Goal: Task Accomplishment & Management: Manage account settings

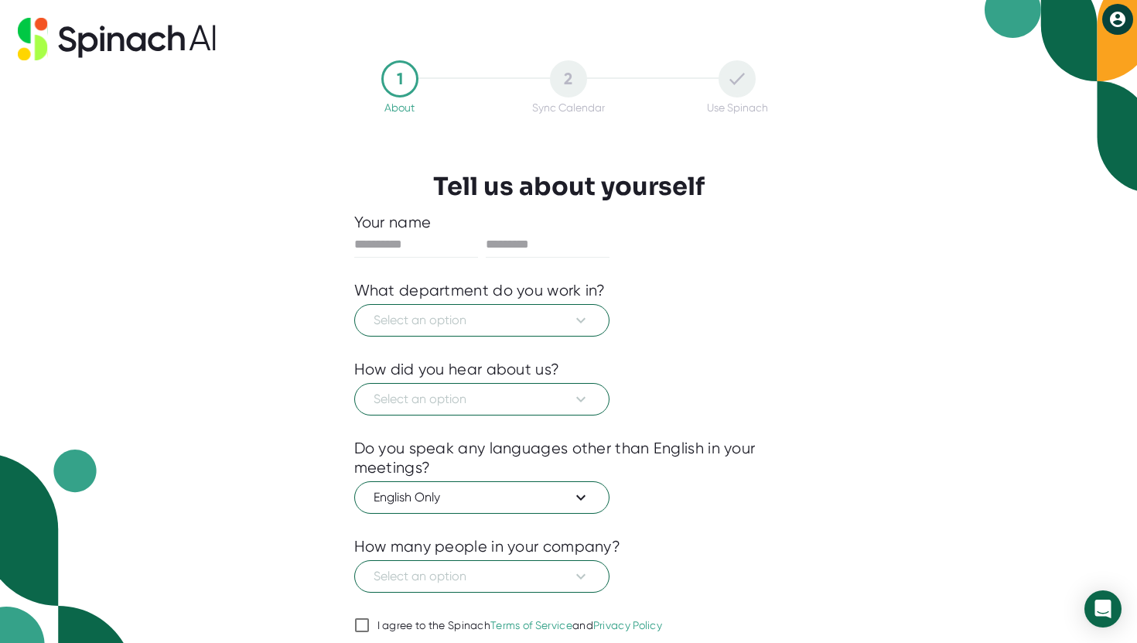
click at [511, 338] on div at bounding box center [568, 347] width 429 height 23
click at [506, 316] on span "Select an option" at bounding box center [482, 320] width 217 height 19
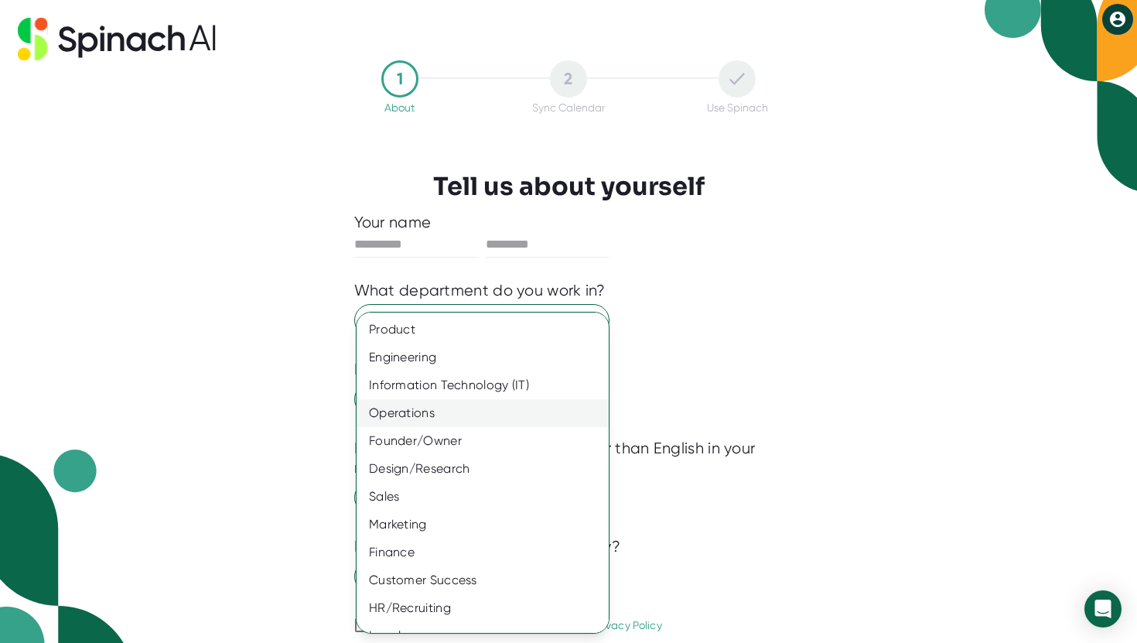
click at [476, 400] on div "Operations" at bounding box center [483, 413] width 252 height 28
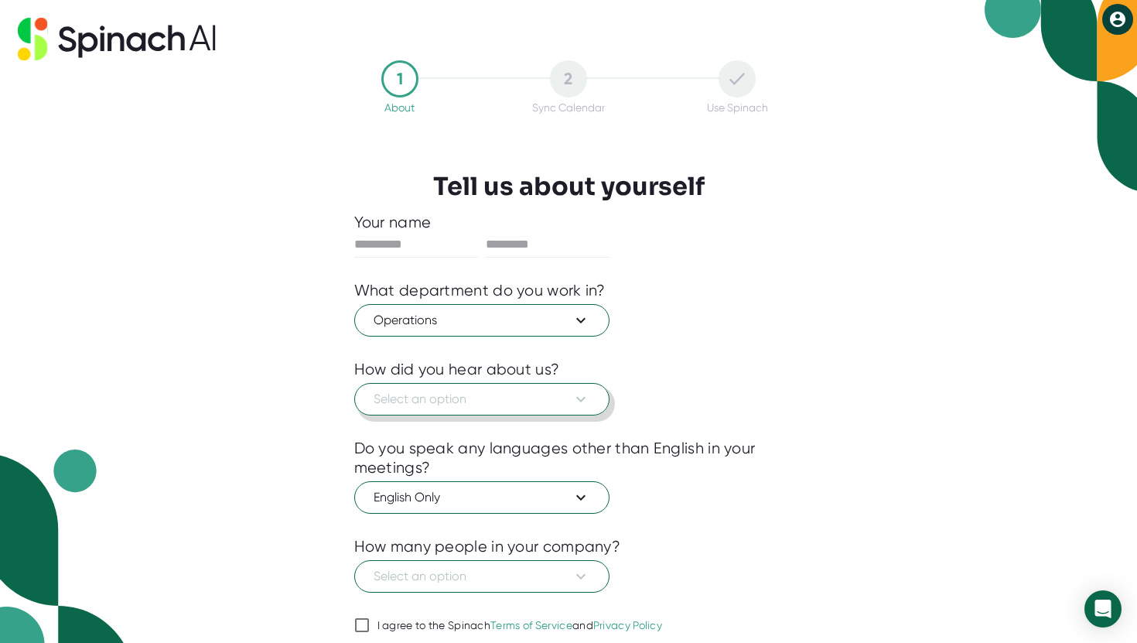
click at [487, 394] on span "Select an option" at bounding box center [482, 399] width 217 height 19
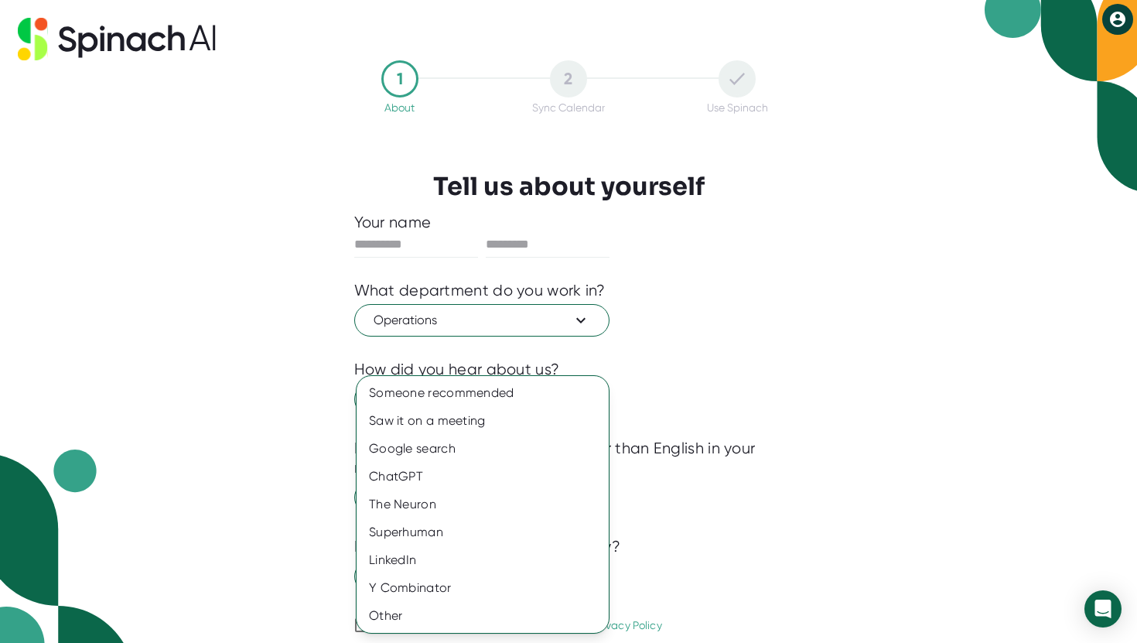
click at [632, 329] on div at bounding box center [568, 321] width 1137 height 643
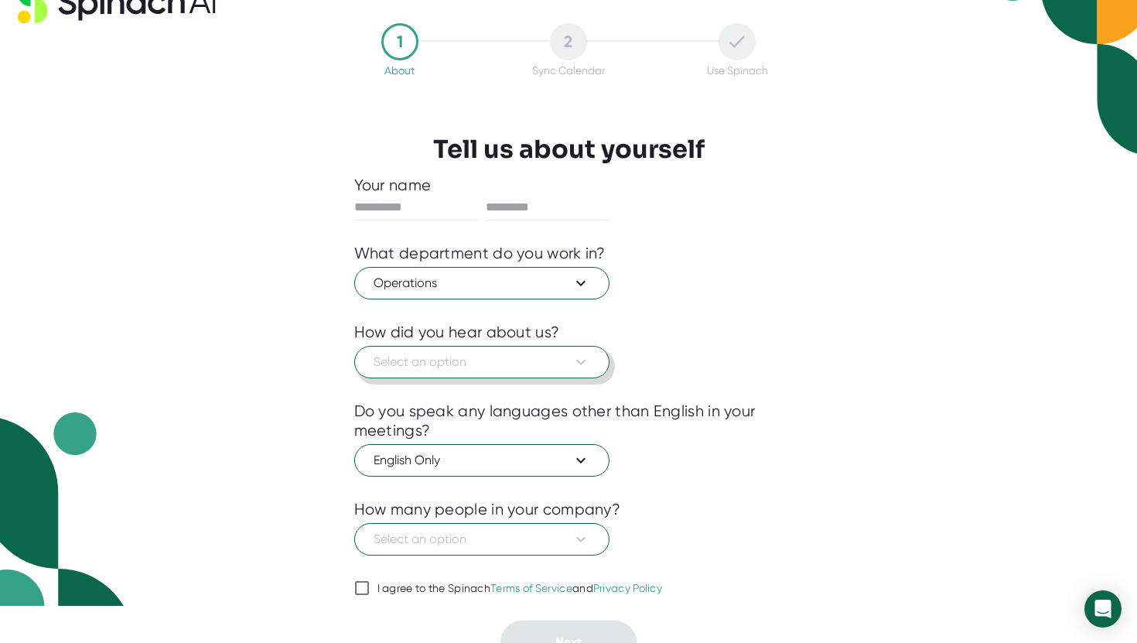
scroll to position [59, 0]
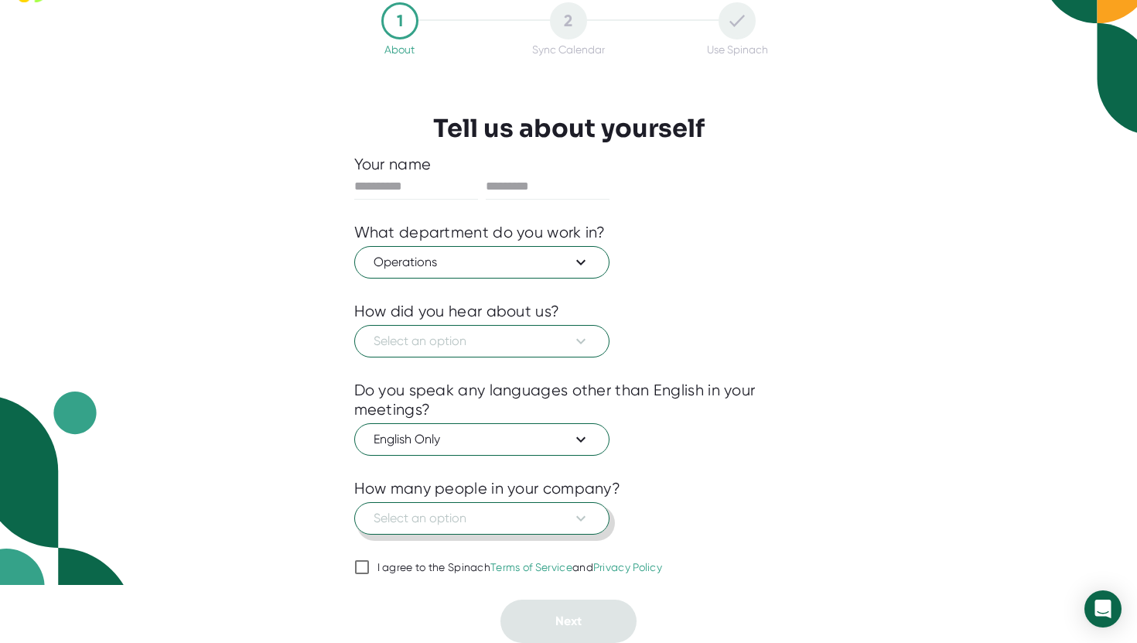
click at [515, 508] on button "Select an option" at bounding box center [481, 518] width 255 height 32
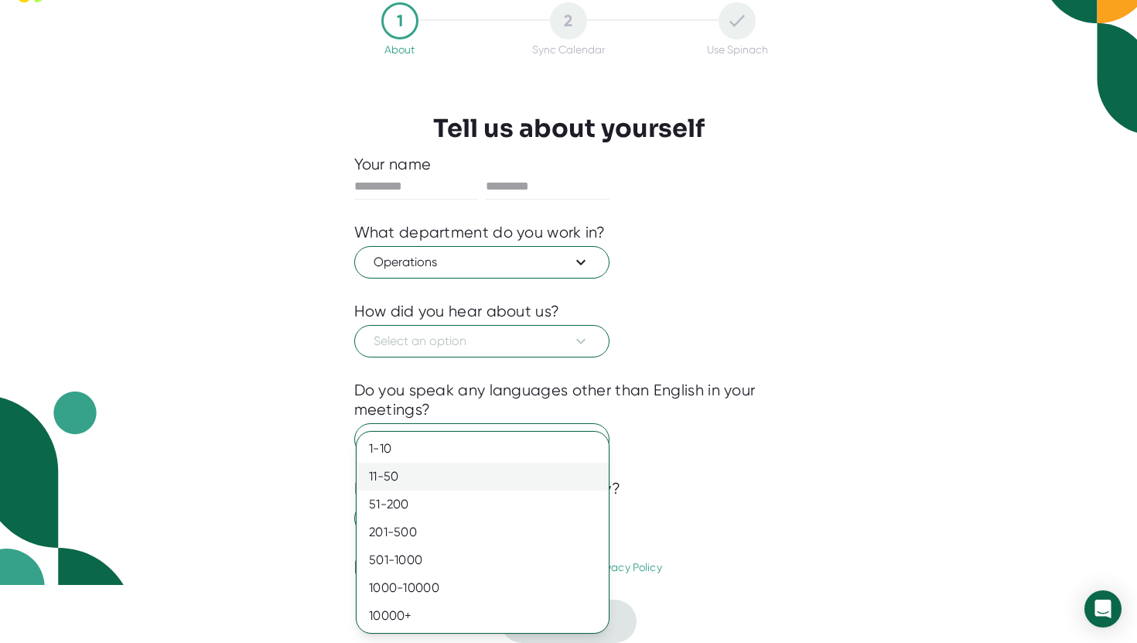
click at [450, 468] on div "11-50" at bounding box center [483, 477] width 252 height 28
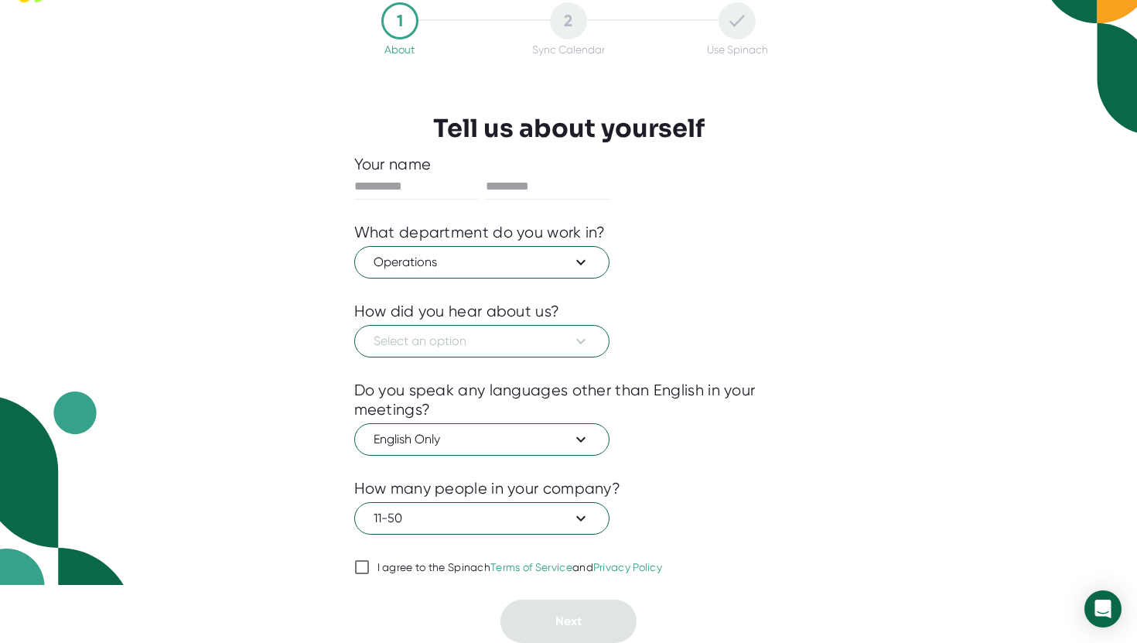
click at [370, 564] on icon at bounding box center [362, 567] width 19 height 19
click at [370, 564] on input "I agree to the Spinach Terms of Service and Privacy Policy" at bounding box center [361, 567] width 15 height 19
checkbox input "true"
click at [425, 354] on button "Select an option" at bounding box center [481, 341] width 255 height 32
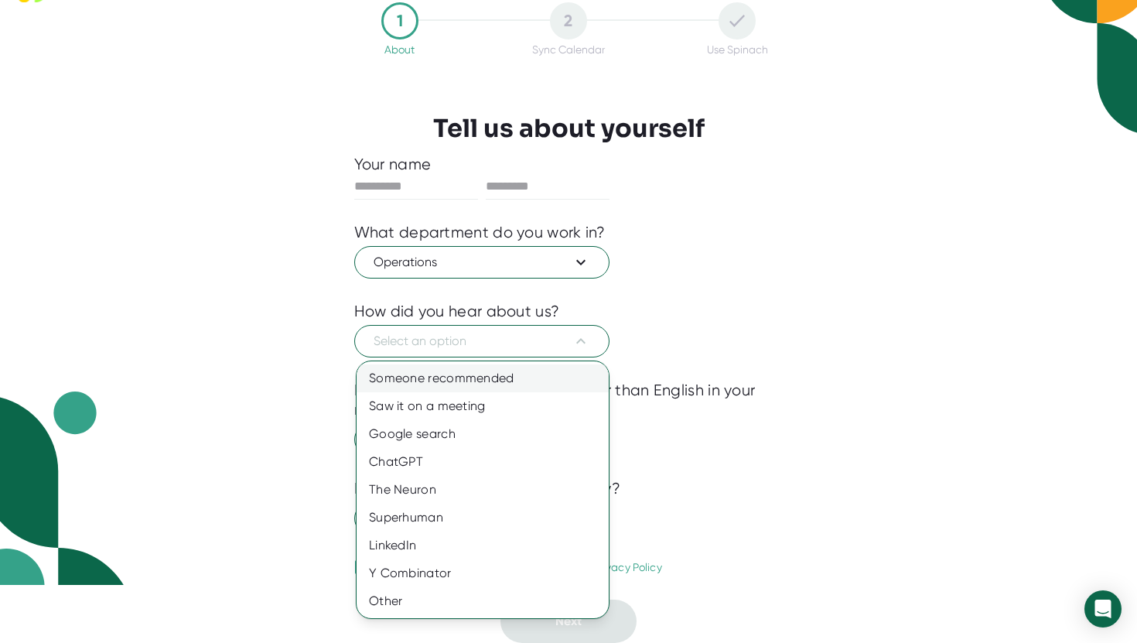
click at [452, 388] on div "Someone recommended" at bounding box center [483, 378] width 252 height 28
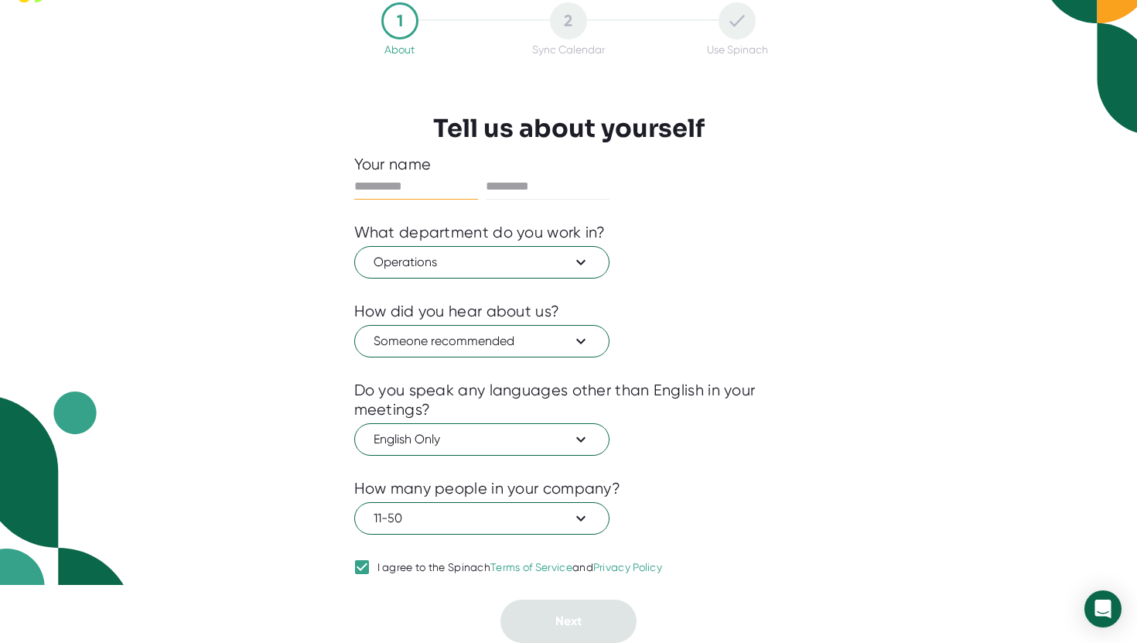
click at [415, 188] on input "text" at bounding box center [416, 186] width 124 height 25
type input "********"
type input "****"
click at [526, 597] on div at bounding box center [568, 587] width 429 height 23
click at [538, 625] on button "Next" at bounding box center [568, 620] width 136 height 43
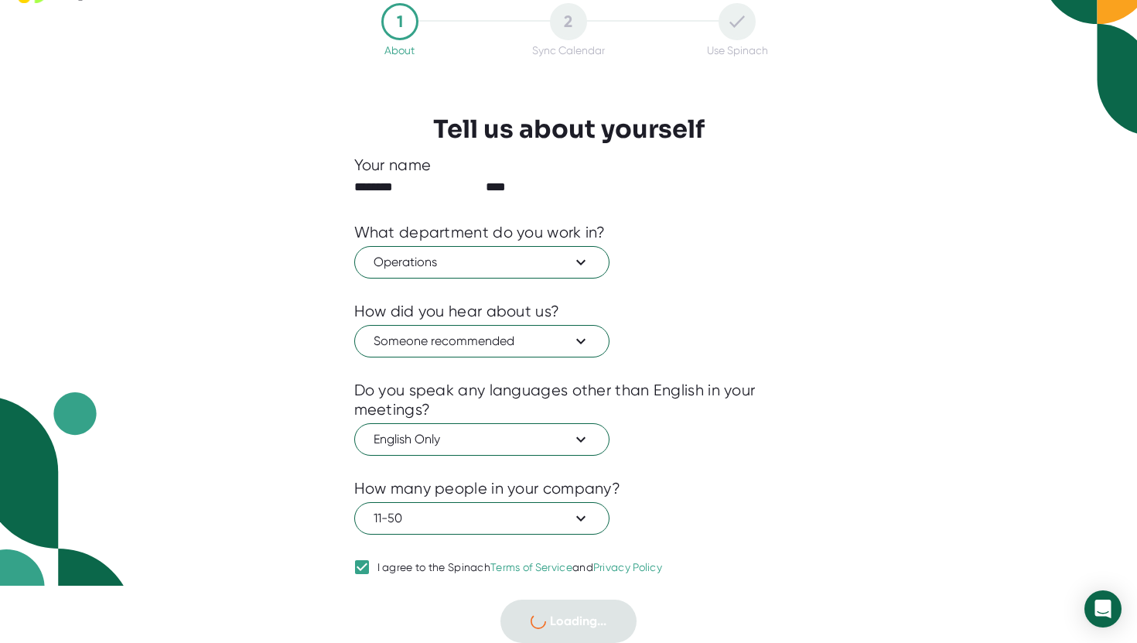
scroll to position [0, 0]
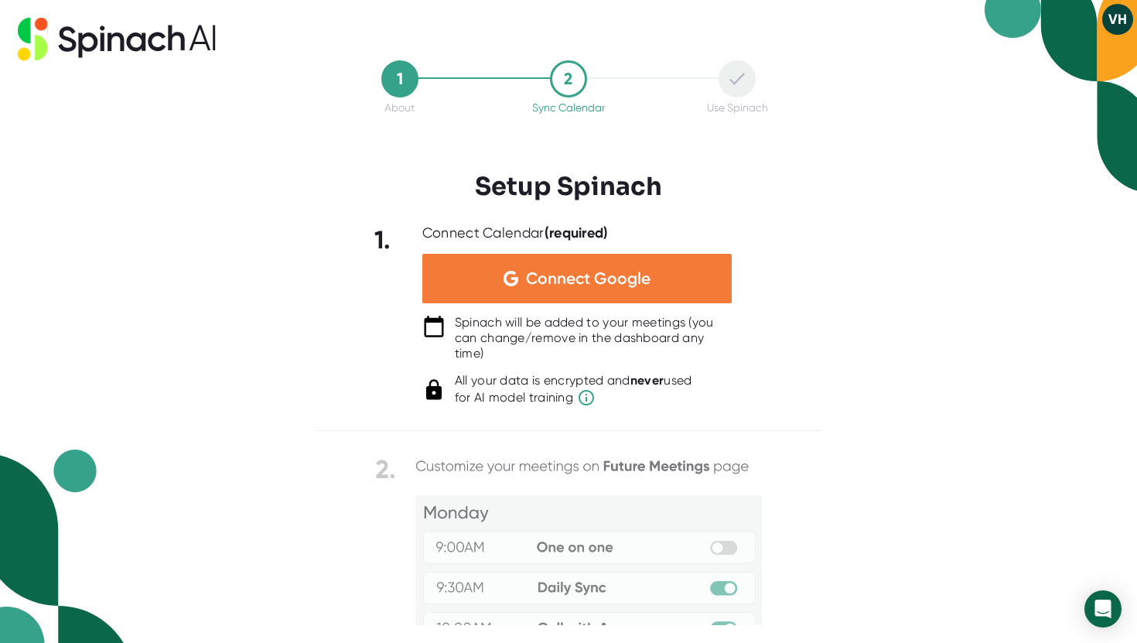
click at [584, 282] on span "Connect Google" at bounding box center [588, 278] width 125 height 15
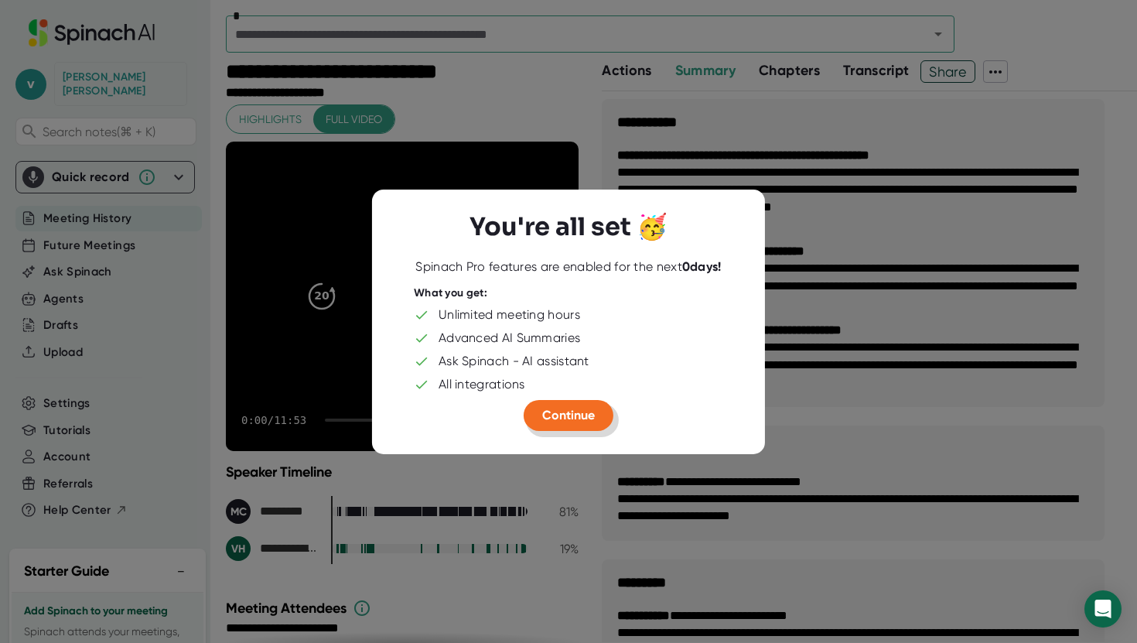
click at [558, 416] on span "Continue" at bounding box center [568, 415] width 53 height 15
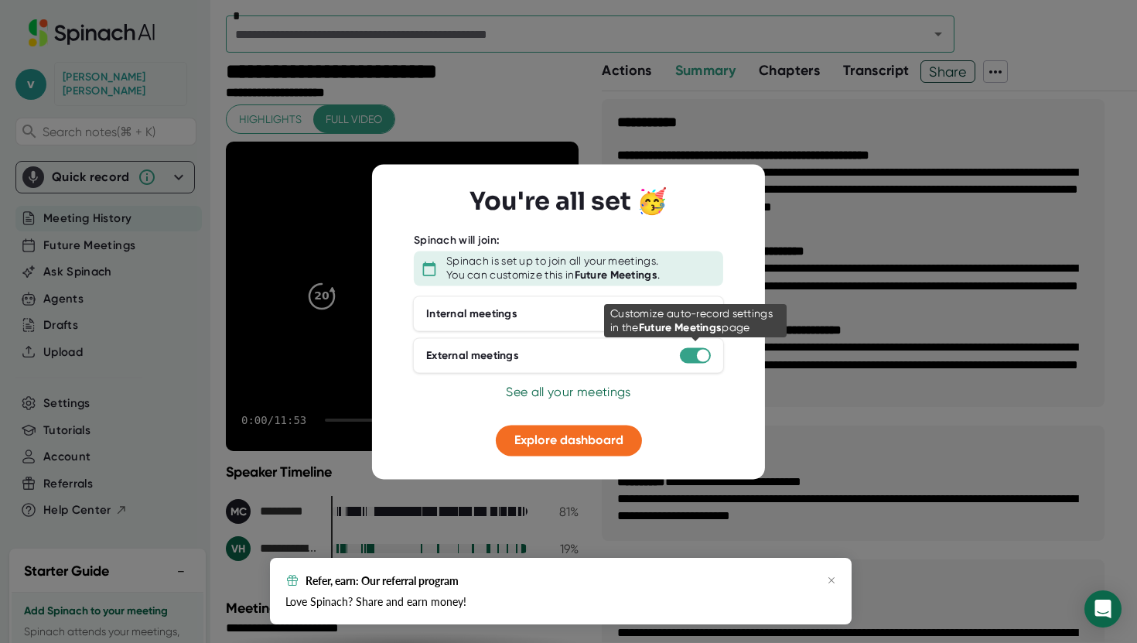
click at [691, 357] on div at bounding box center [695, 355] width 31 height 15
click at [695, 357] on div at bounding box center [695, 355] width 31 height 15
click at [704, 356] on div at bounding box center [703, 356] width 12 height 12
click at [688, 353] on div at bounding box center [695, 355] width 31 height 15
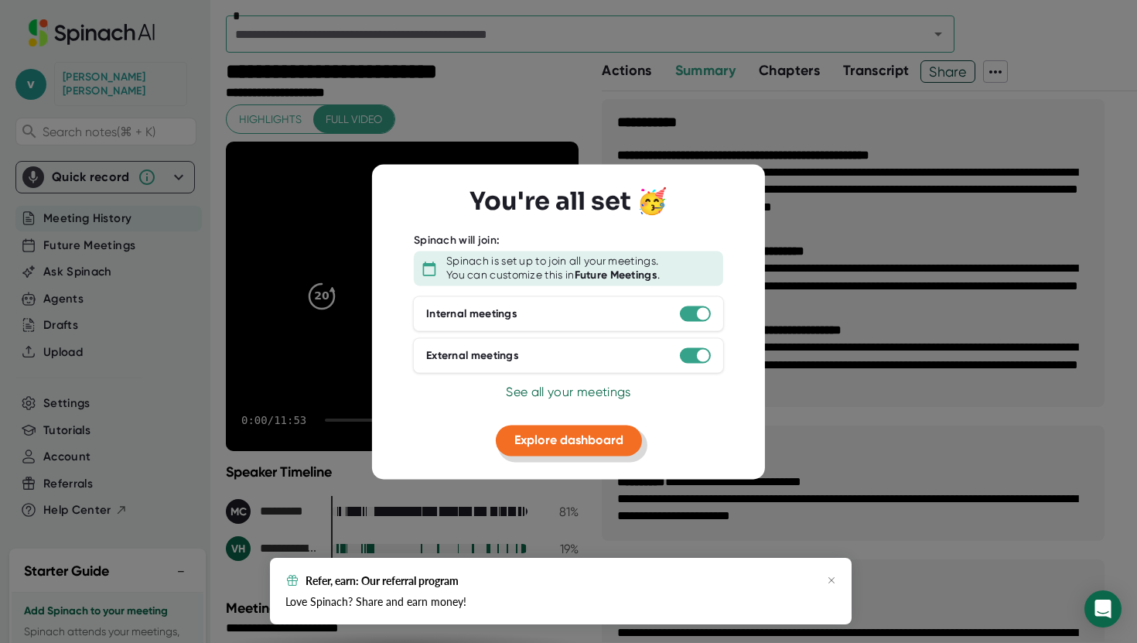
click at [580, 438] on span "Explore dashboard" at bounding box center [568, 440] width 109 height 15
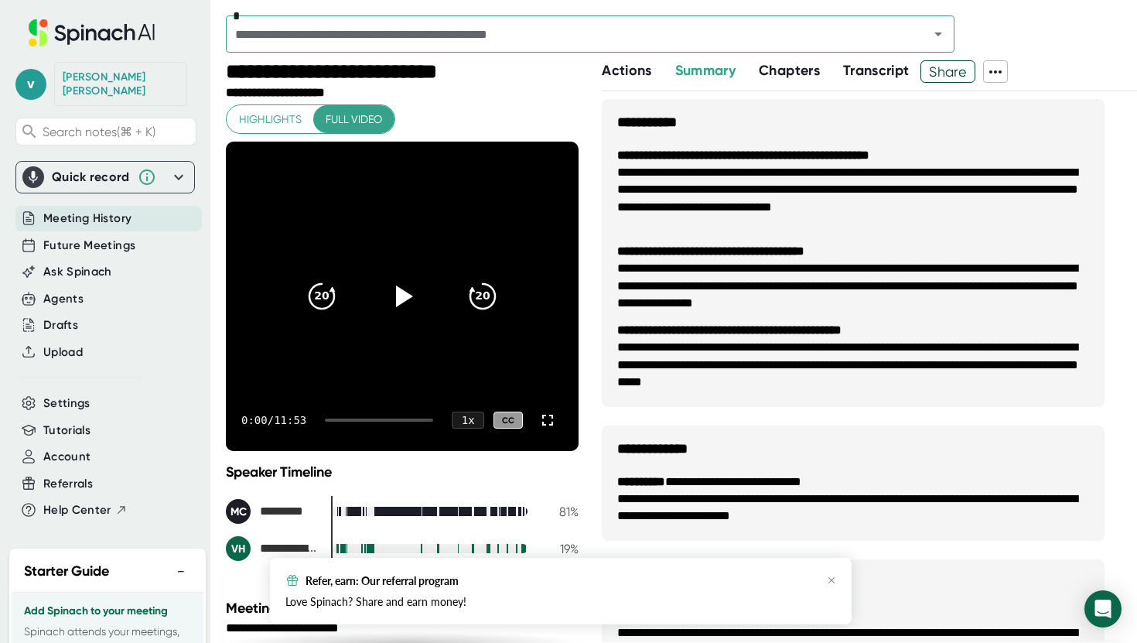
click at [130, 237] on span "Future Meetings" at bounding box center [89, 246] width 92 height 18
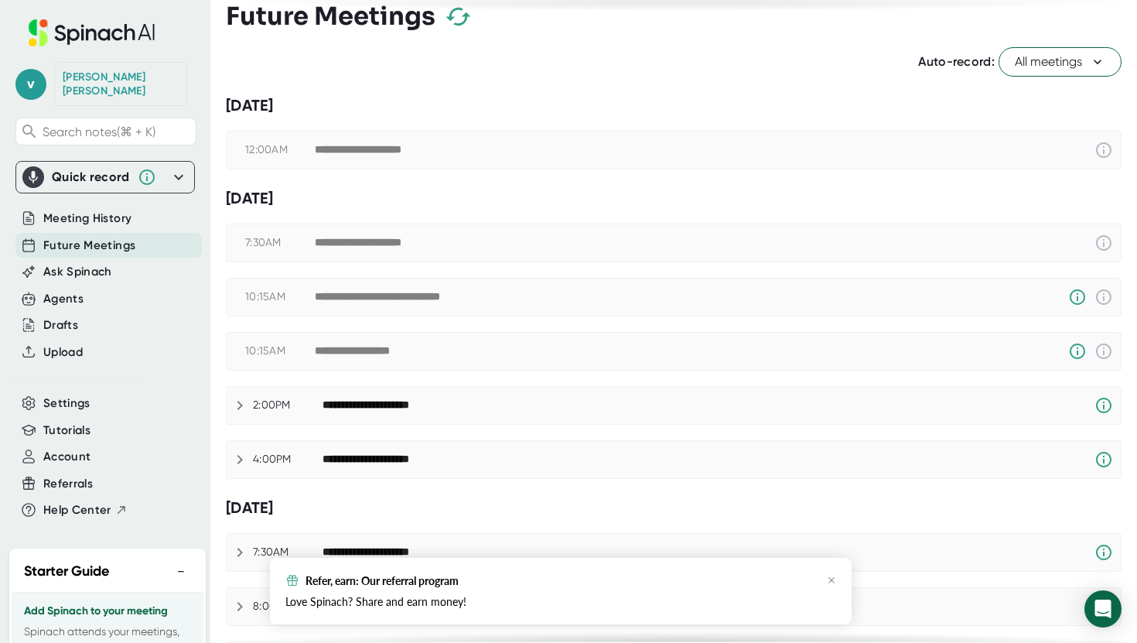
scroll to position [19, 0]
click at [1103, 244] on icon at bounding box center [1103, 241] width 15 height 15
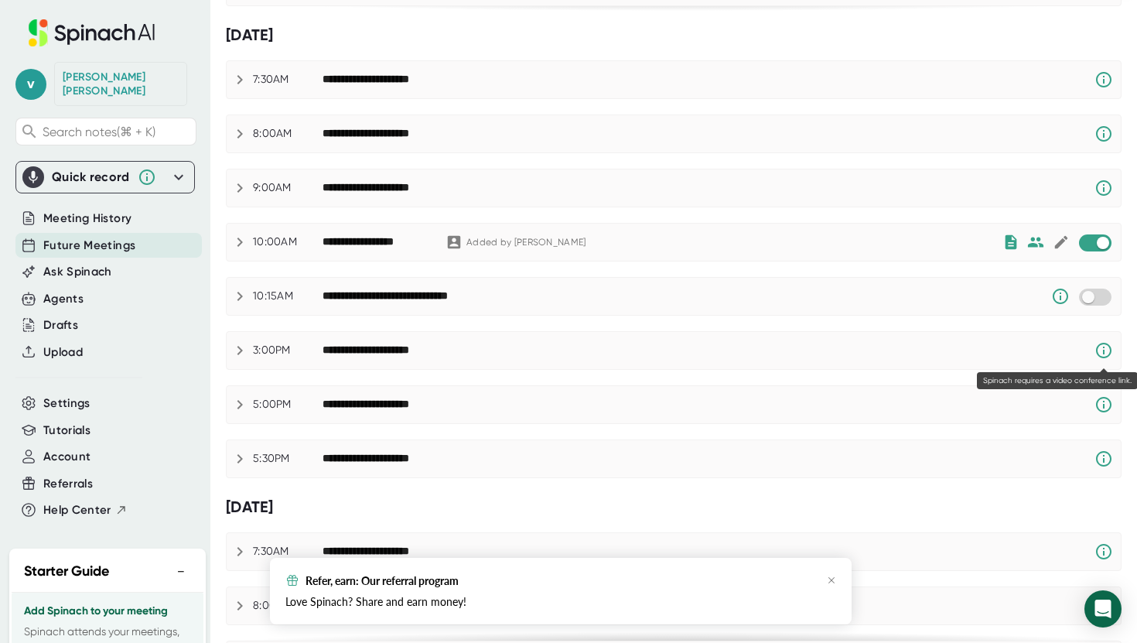
scroll to position [0, 0]
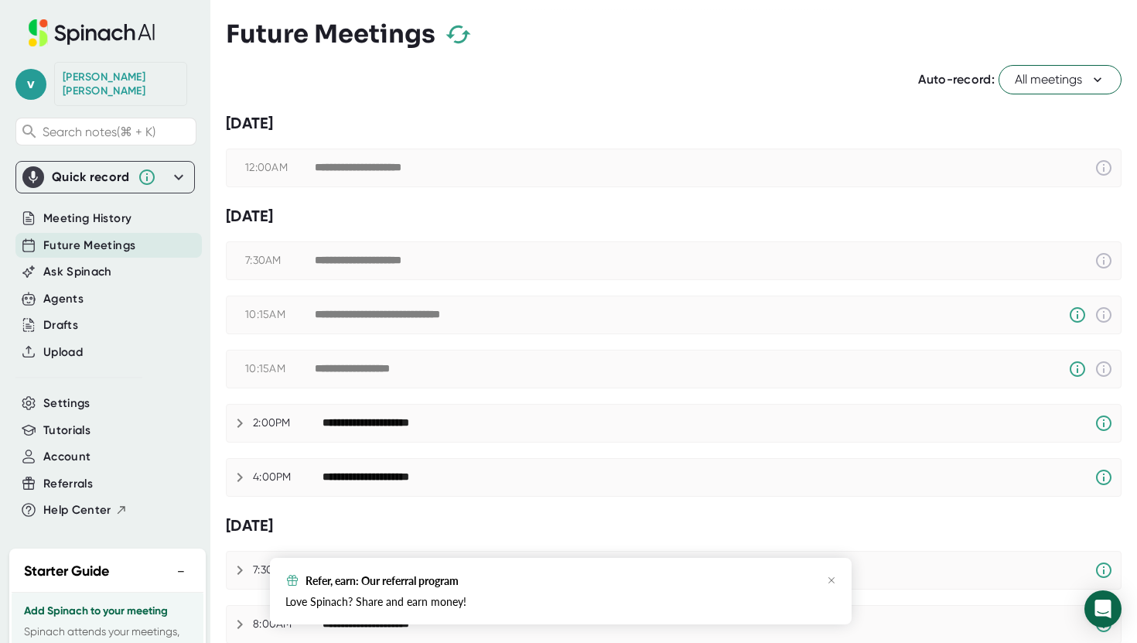
click at [1091, 88] on span "All meetings" at bounding box center [1060, 79] width 90 height 19
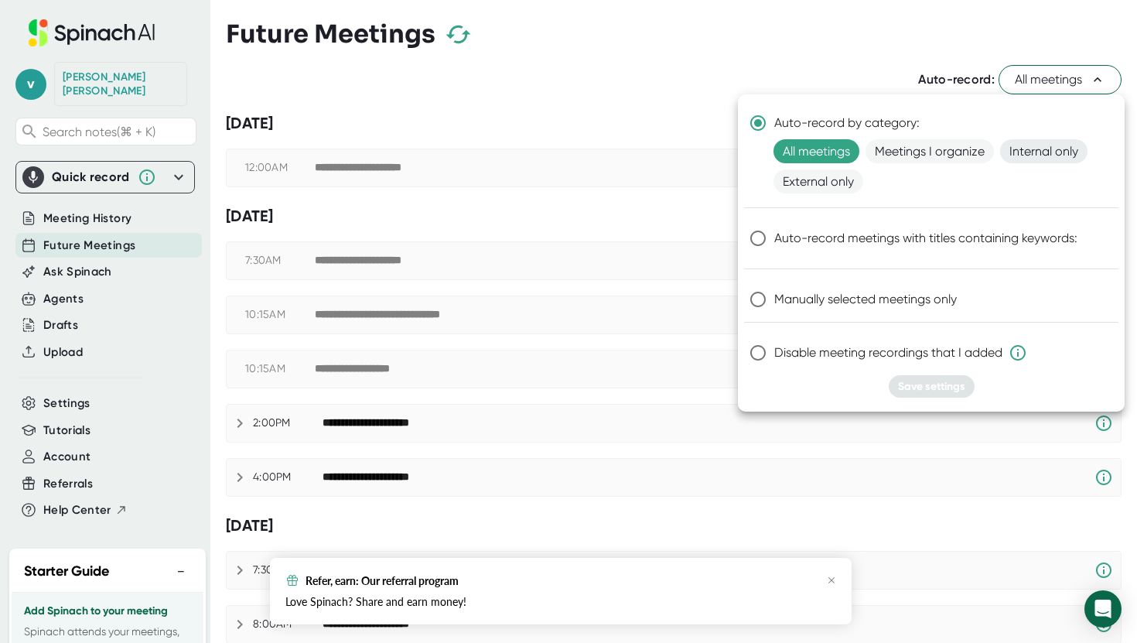
click at [1016, 158] on span "Internal only" at bounding box center [1043, 151] width 87 height 24
click at [920, 380] on span "Save settings" at bounding box center [931, 386] width 67 height 13
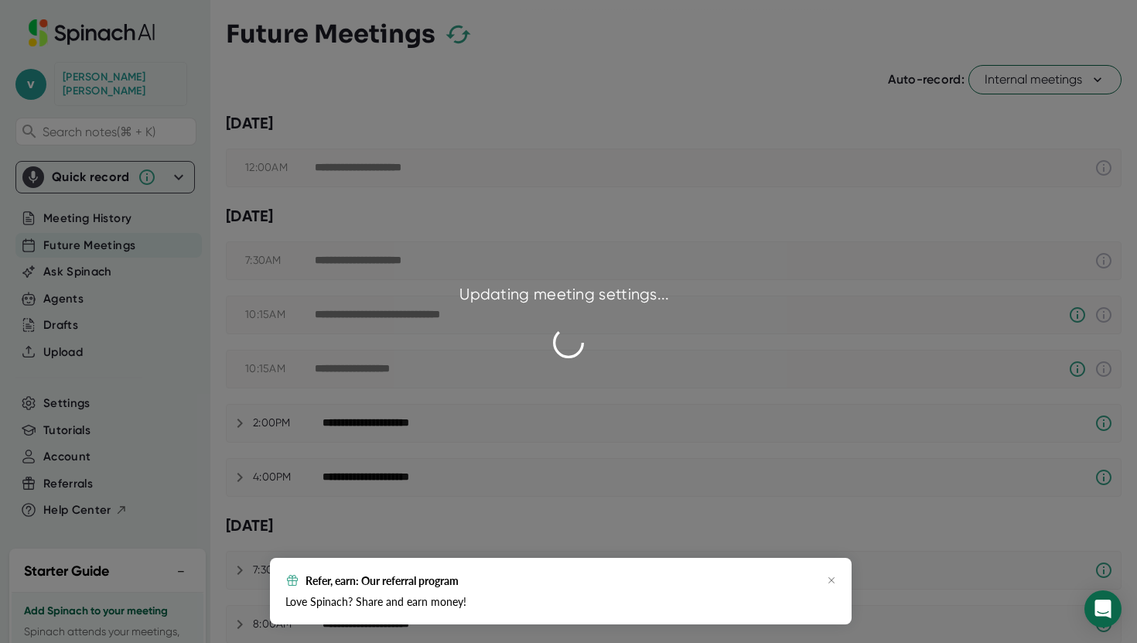
checkbox input "false"
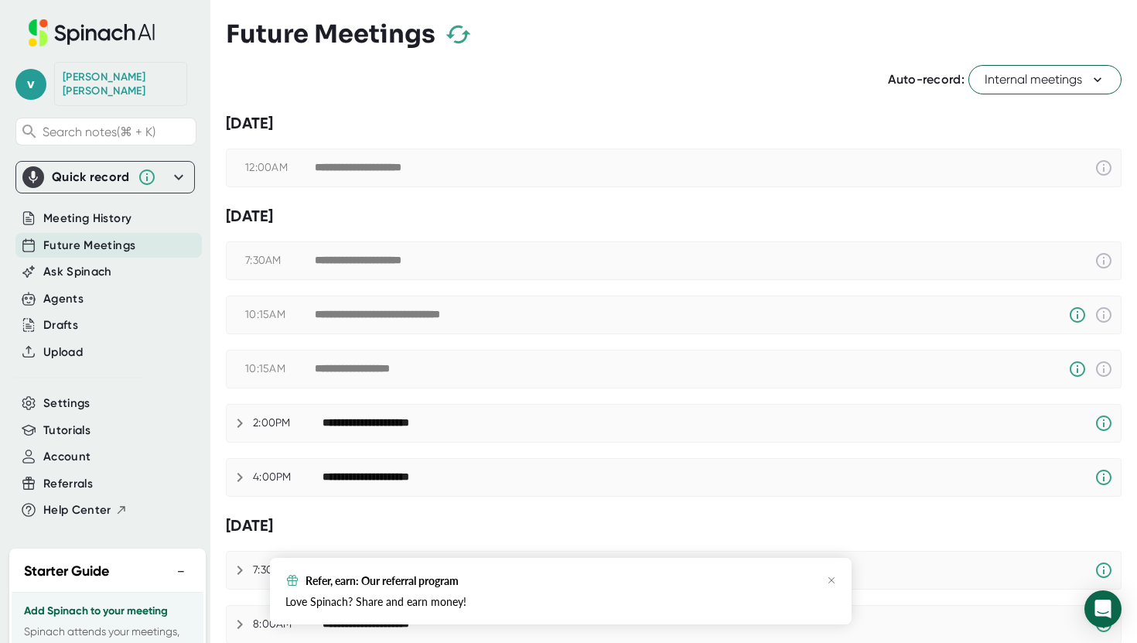
click at [1007, 81] on span "Internal meetings" at bounding box center [1045, 79] width 121 height 19
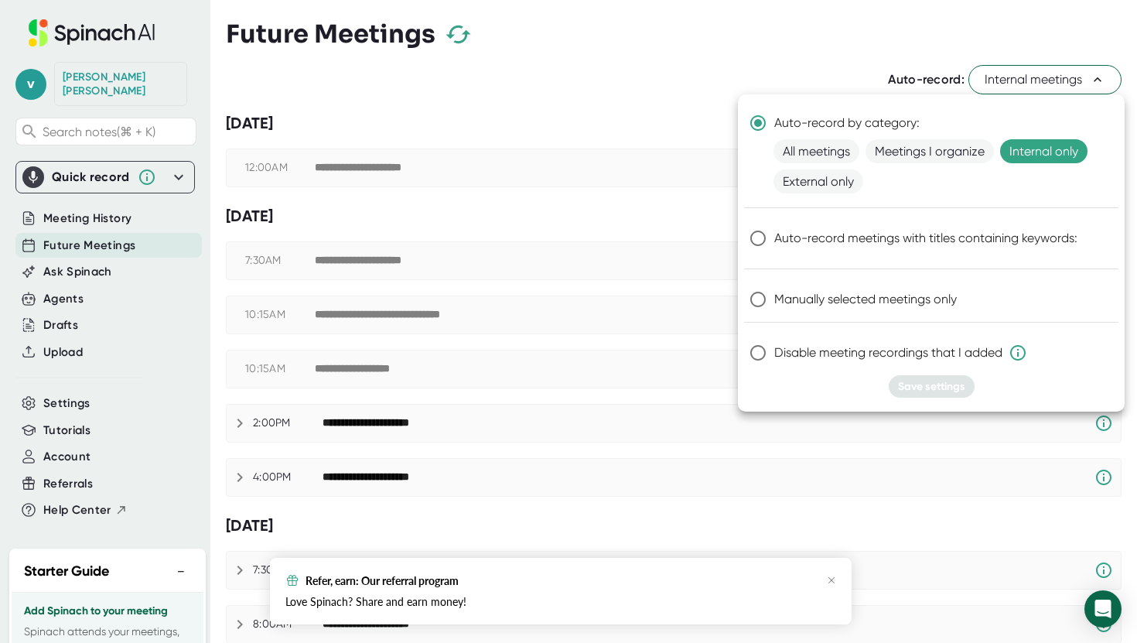
click at [765, 298] on input "Manually selected meetings only" at bounding box center [758, 299] width 32 height 32
radio input "true"
click at [920, 387] on span "Save settings" at bounding box center [931, 386] width 67 height 13
